Goal: Transaction & Acquisition: Purchase product/service

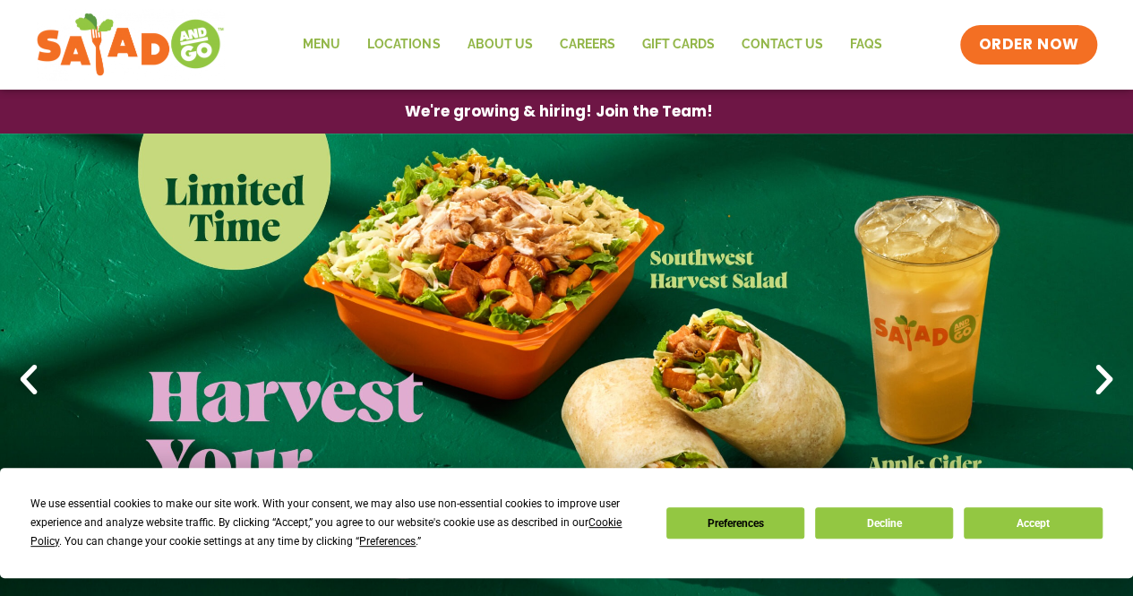
click at [1093, 382] on icon "Next slide" at bounding box center [1104, 379] width 39 height 39
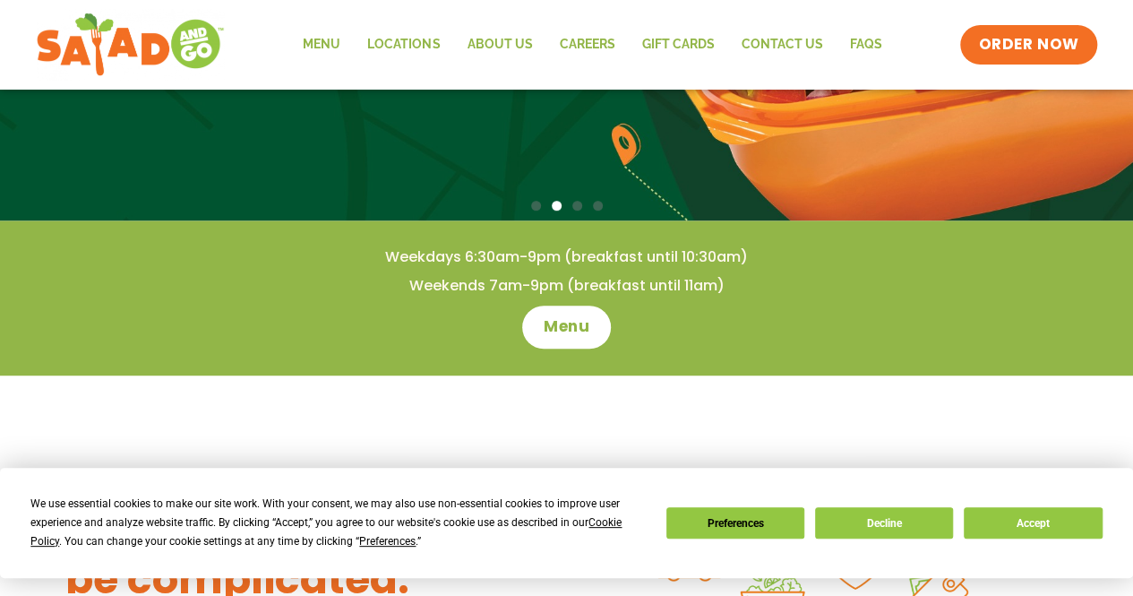
scroll to position [411, 0]
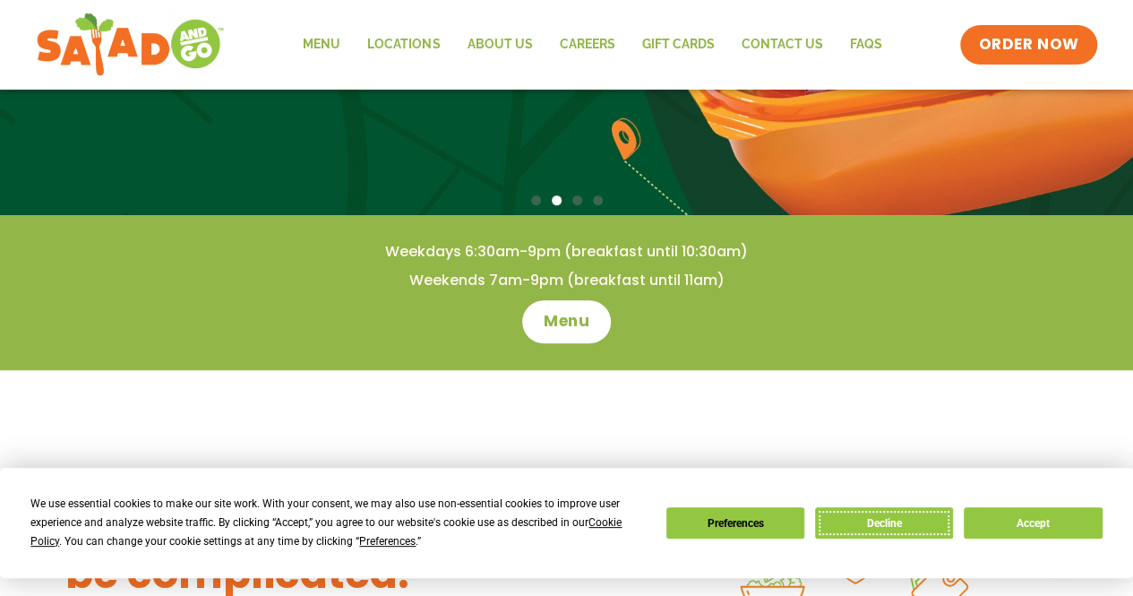
click at [919, 523] on button "Decline" at bounding box center [884, 522] width 138 height 31
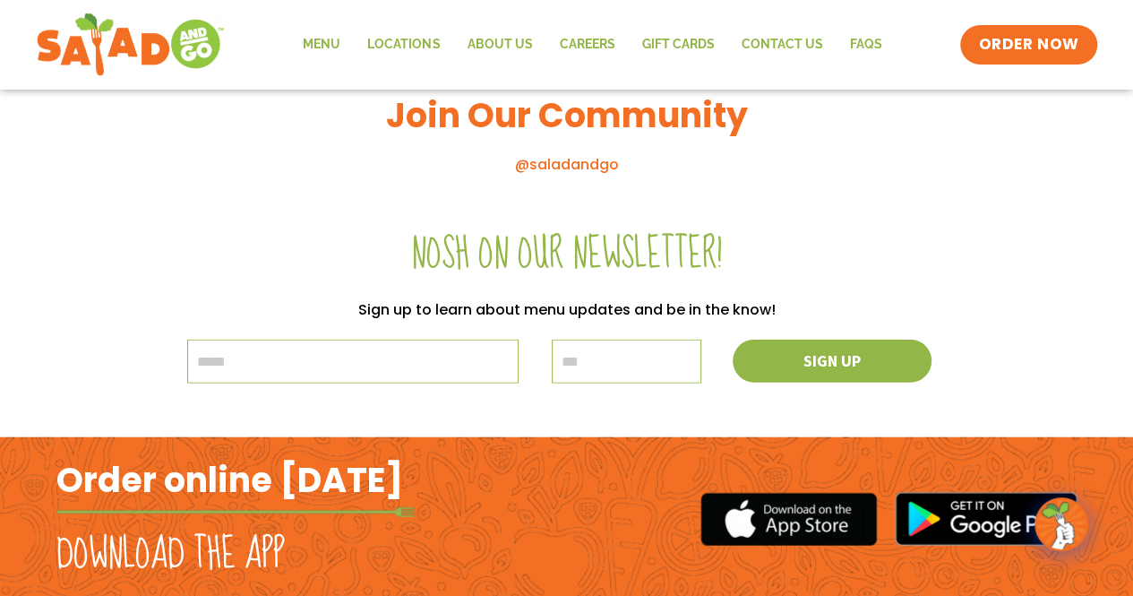
scroll to position [2140, 0]
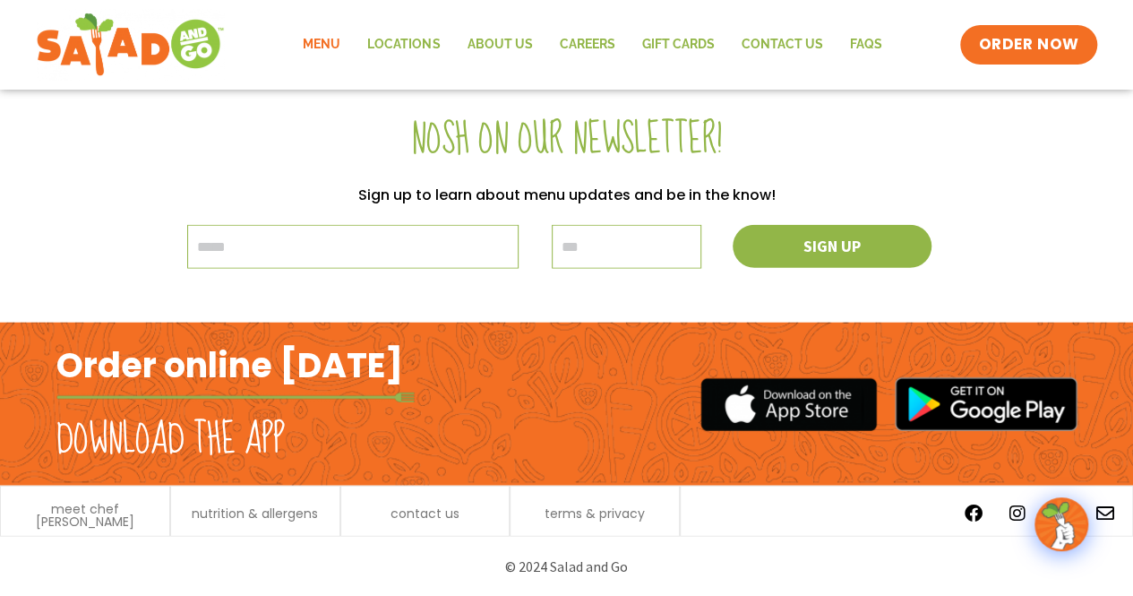
click at [337, 34] on link "Menu" at bounding box center [321, 44] width 65 height 41
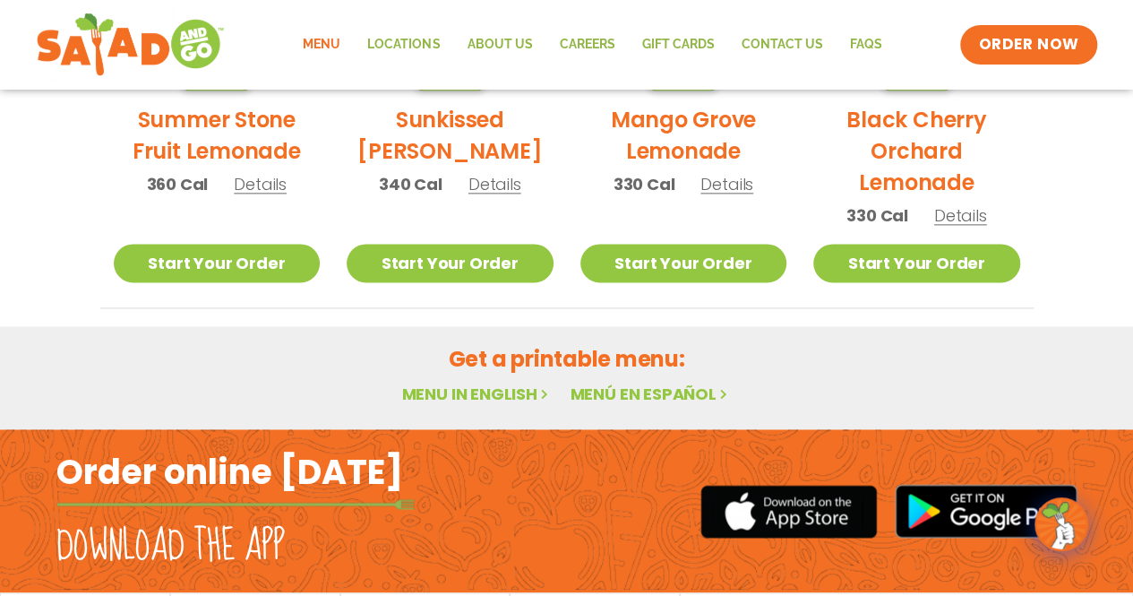
scroll to position [1179, 0]
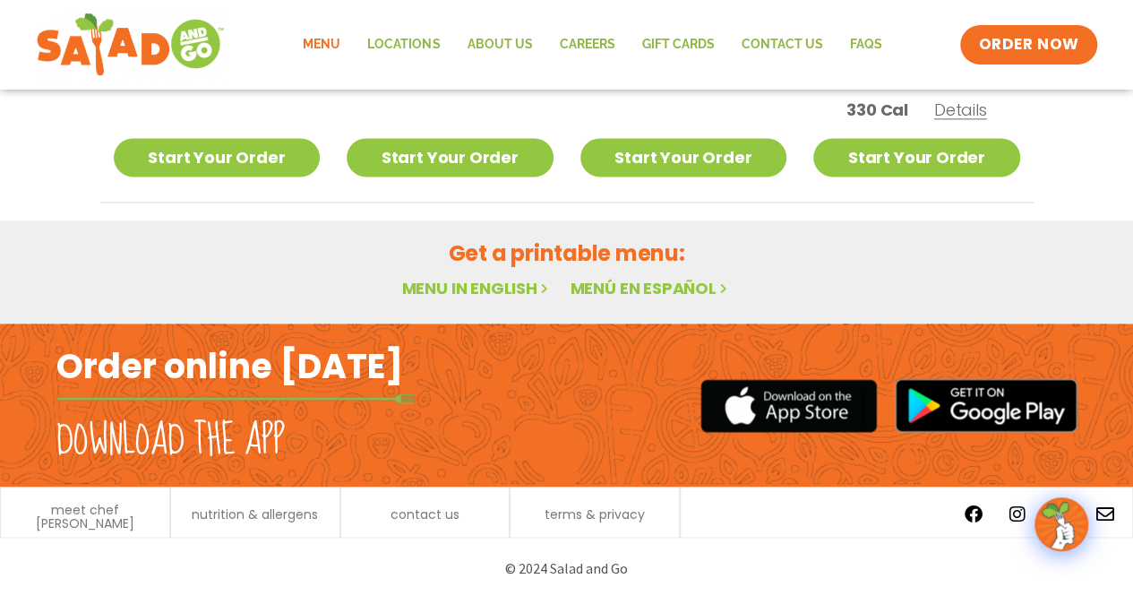
click at [339, 56] on link "Menu" at bounding box center [321, 44] width 65 height 41
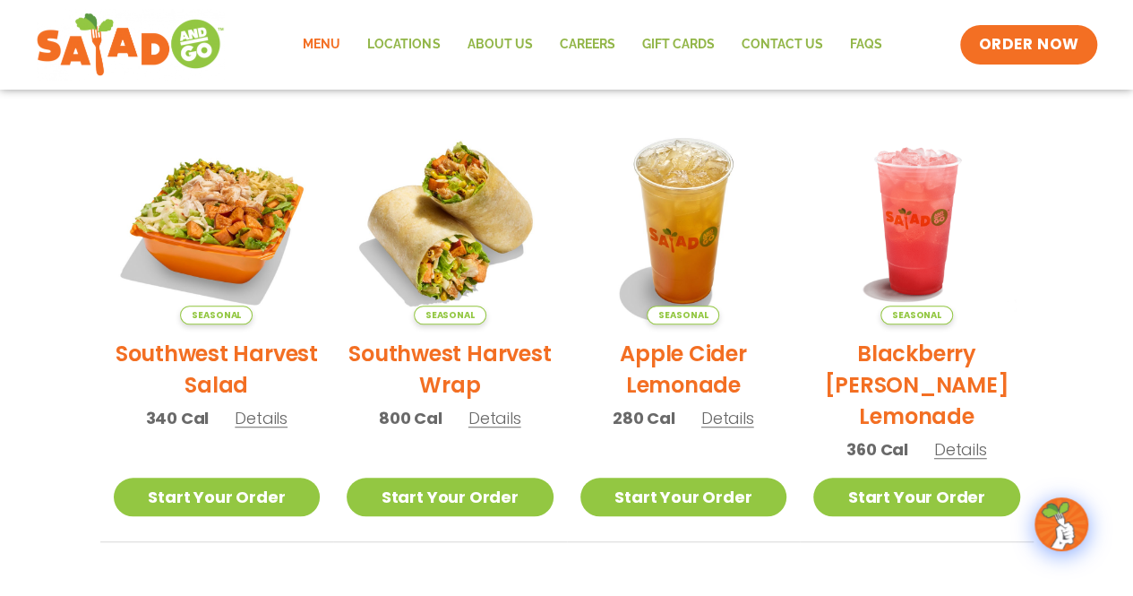
scroll to position [384, 0]
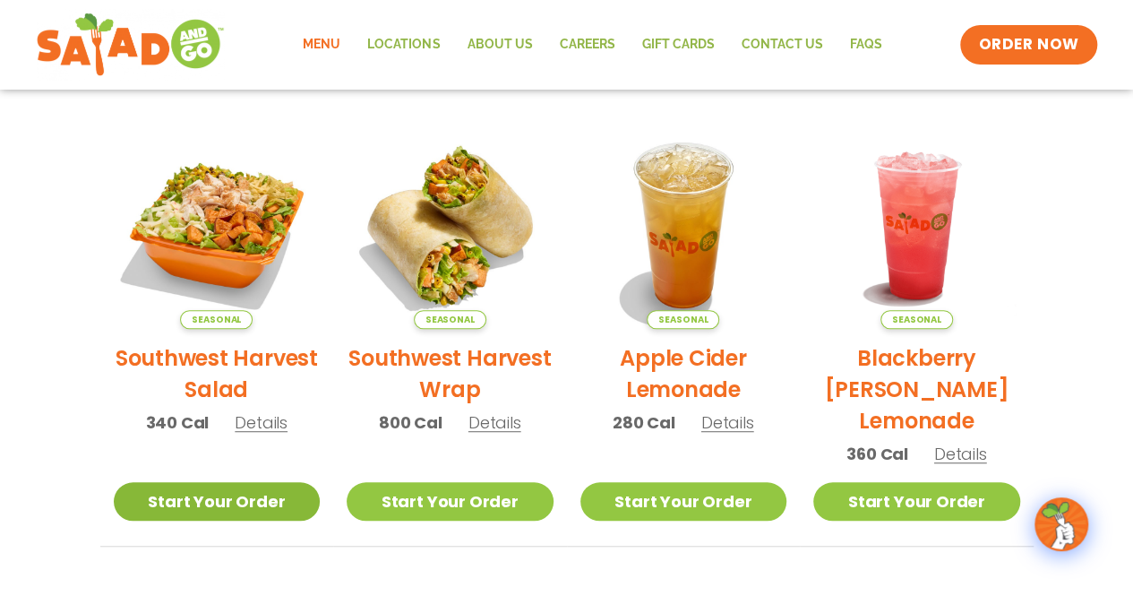
click at [234, 511] on link "Start Your Order" at bounding box center [217, 501] width 207 height 39
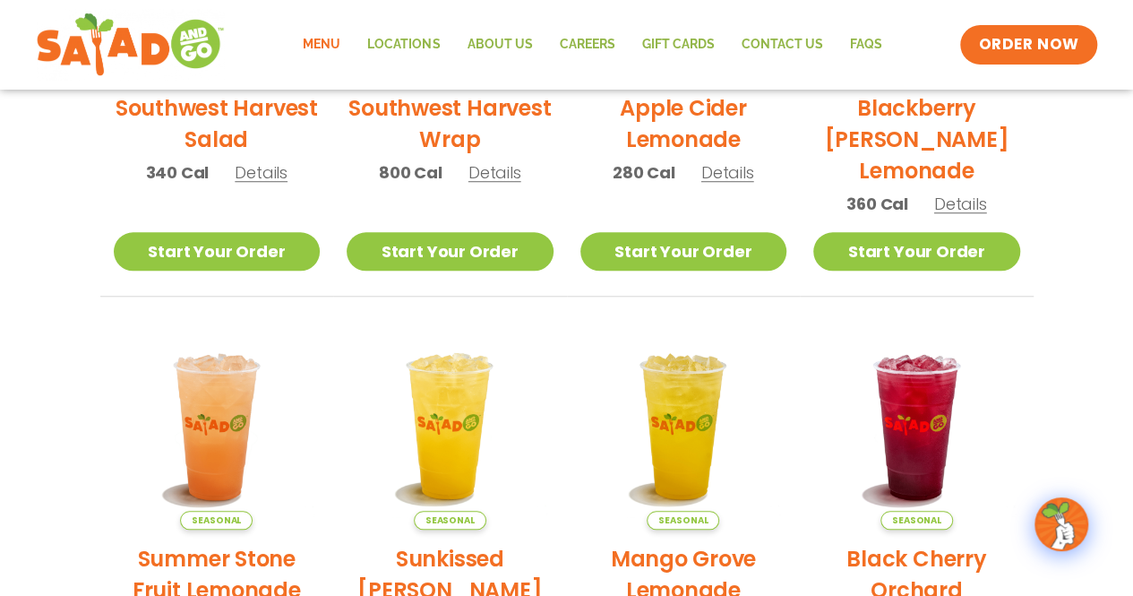
scroll to position [631, 0]
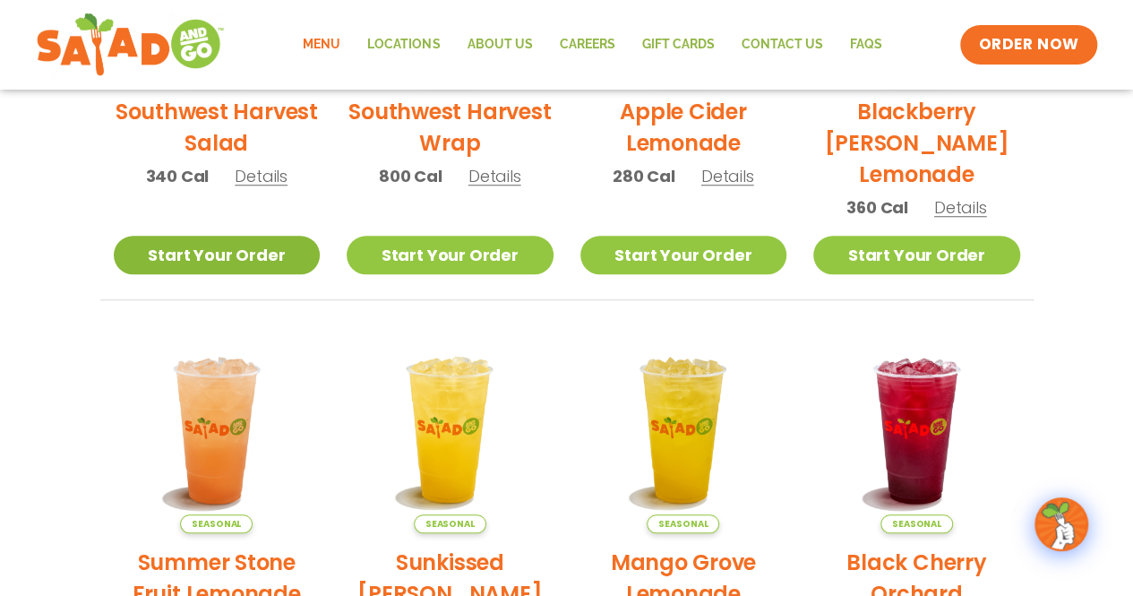
click at [287, 267] on link "Start Your Order" at bounding box center [217, 255] width 207 height 39
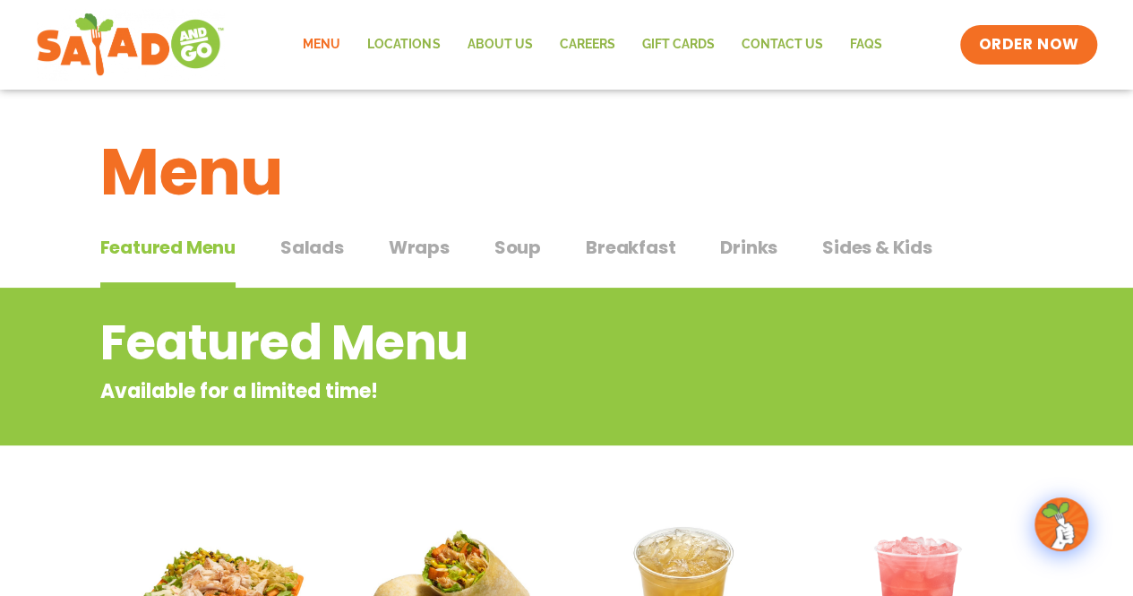
click at [325, 262] on button "Salads Salads" at bounding box center [312, 261] width 64 height 55
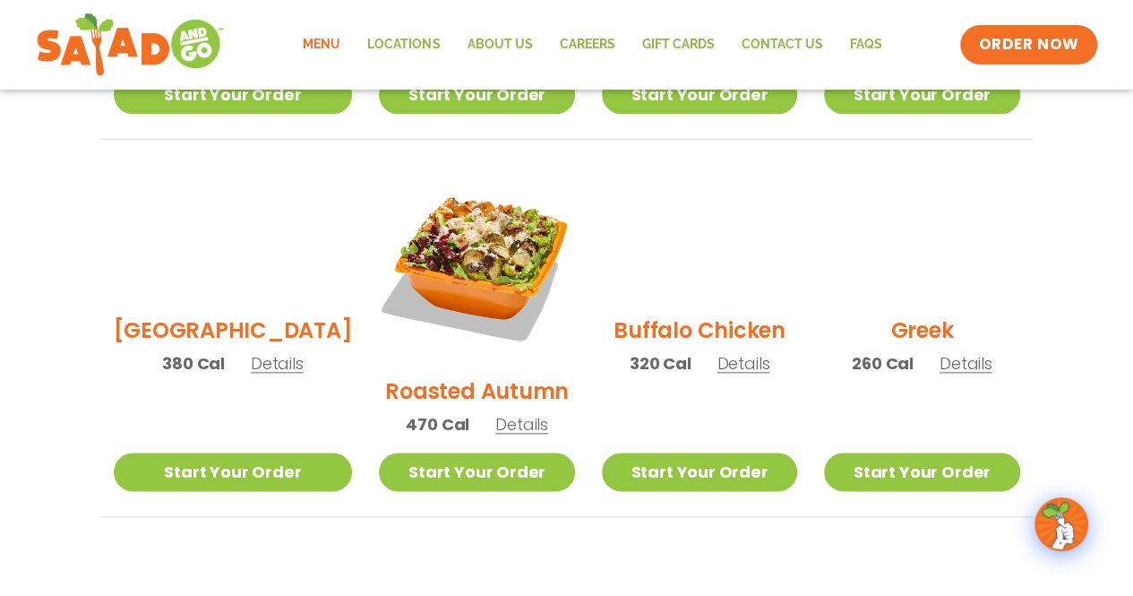
scroll to position [844, 0]
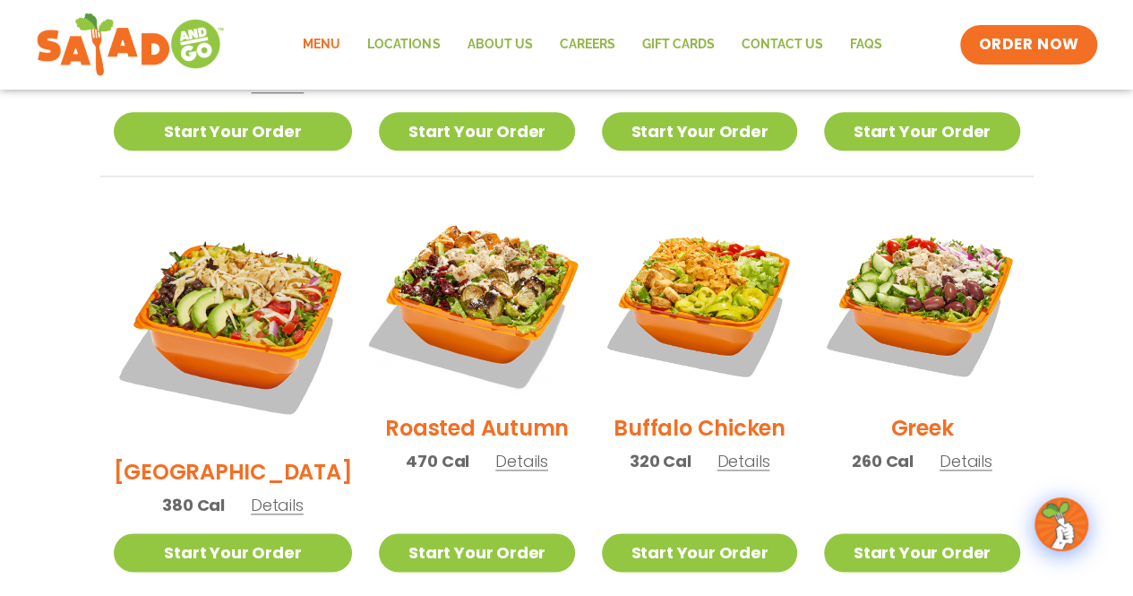
click at [455, 259] on img at bounding box center [476, 300] width 229 height 229
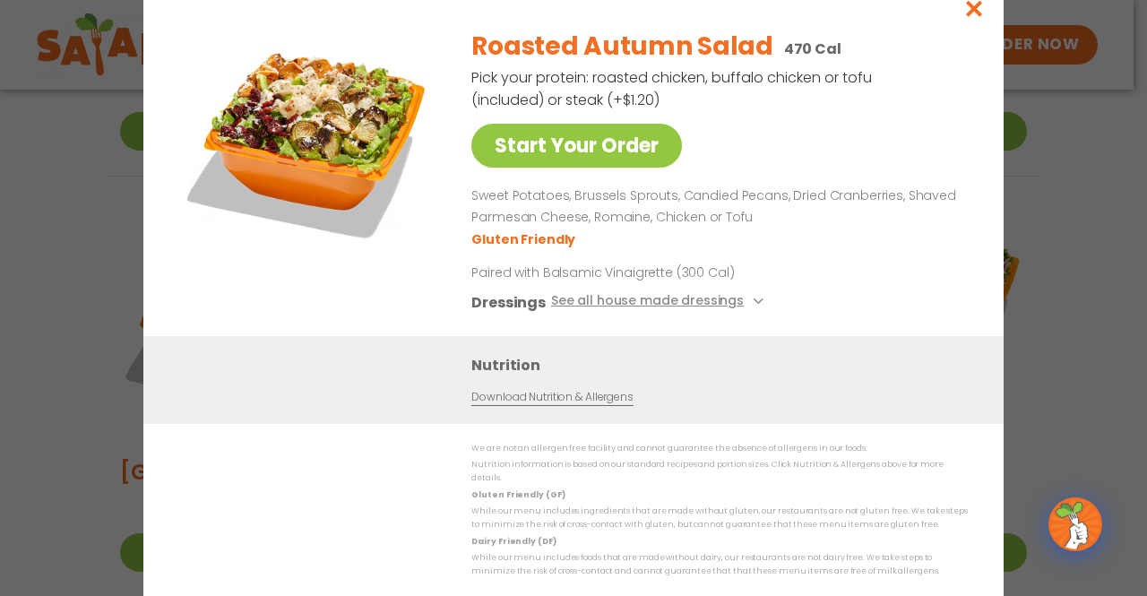
click at [736, 307] on button "See all house made dressings" at bounding box center [660, 302] width 218 height 22
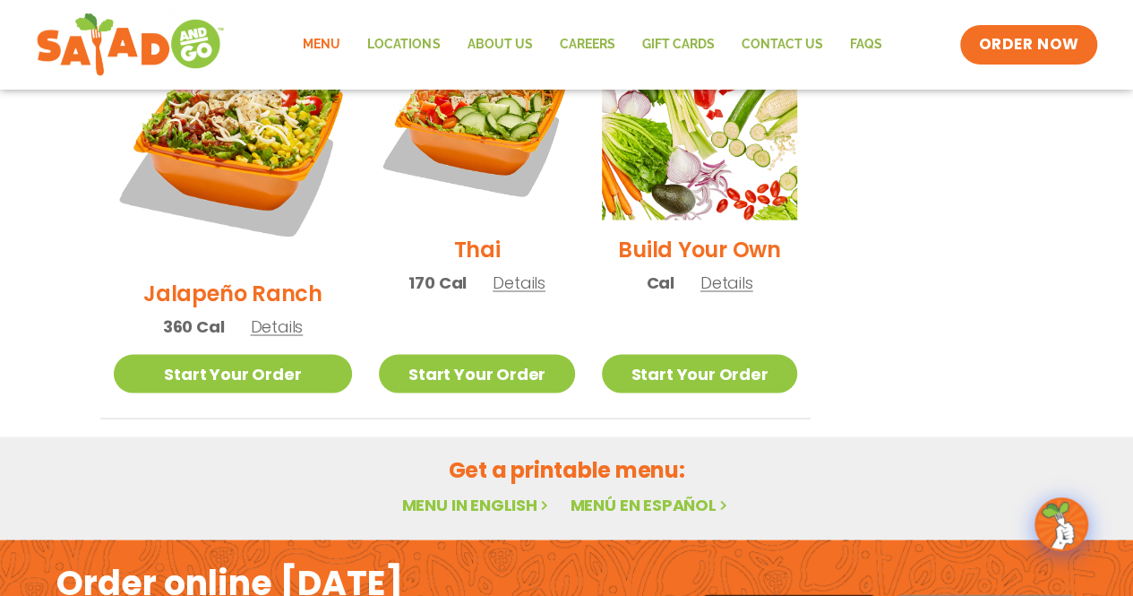
scroll to position [1561, 0]
